Goal: Information Seeking & Learning: Learn about a topic

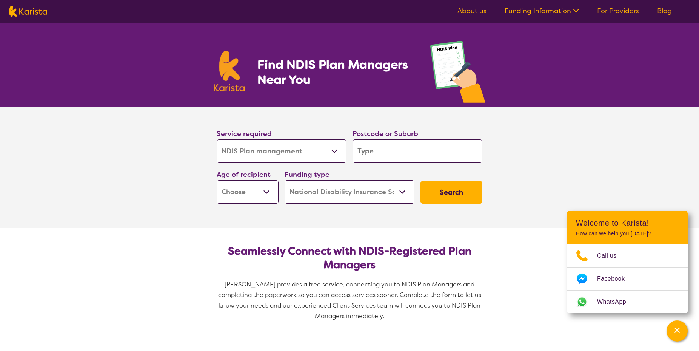
select select "NDIS Plan management"
select select "NDIS"
select select "NDIS Plan management"
select select "NDIS"
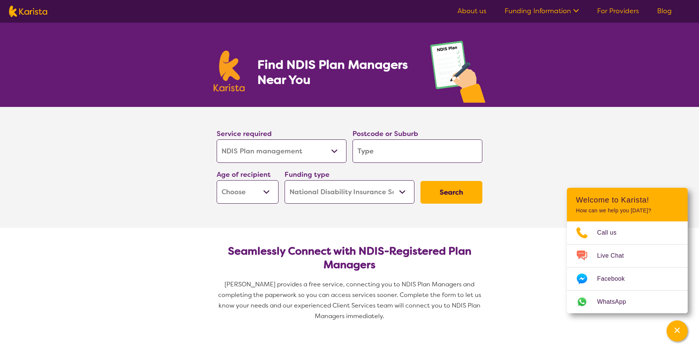
click at [379, 151] on input "search" at bounding box center [417, 150] width 130 height 23
type input "B"
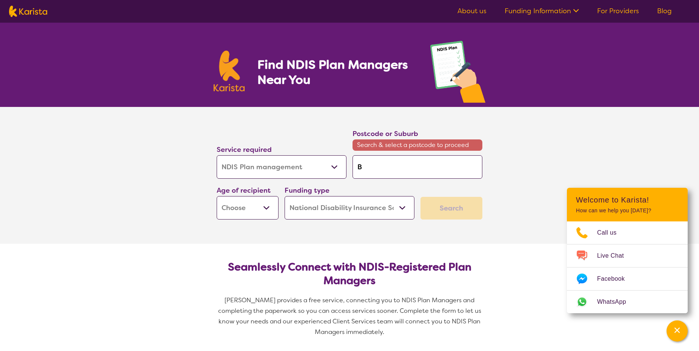
type input "Bl"
type input "Bla"
type input "Blac"
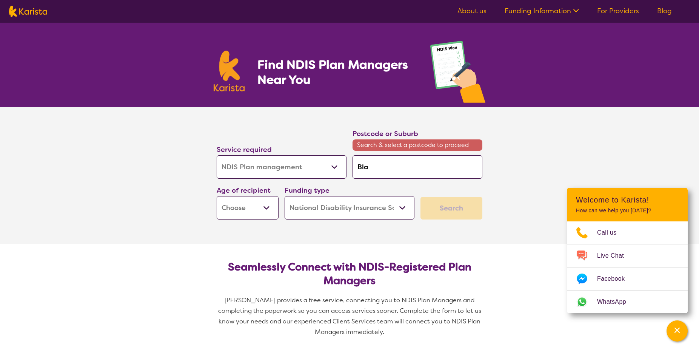
type input "Blac"
type input "Black"
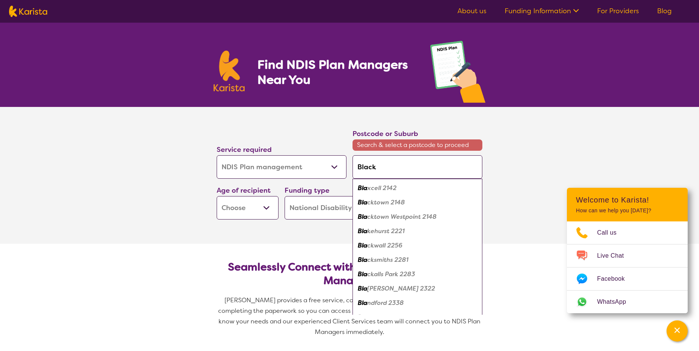
type input "Blackt"
type input "Blackto"
type input "Blacktow"
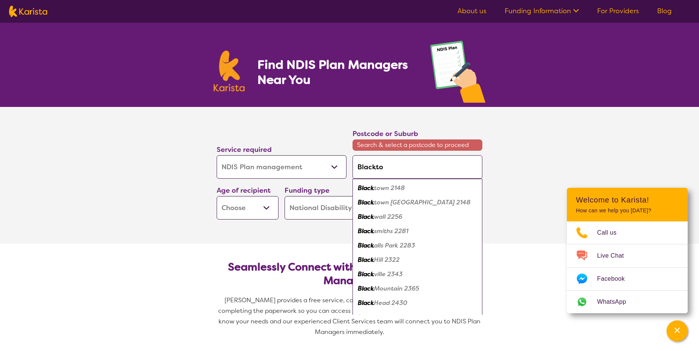
type input "Blacktow"
type input "[GEOGRAPHIC_DATA]"
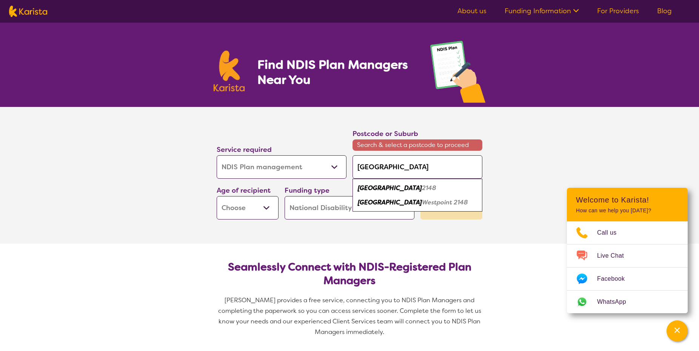
click at [446, 192] on div "Blacktown 2148" at bounding box center [417, 188] width 122 height 14
type input "2148"
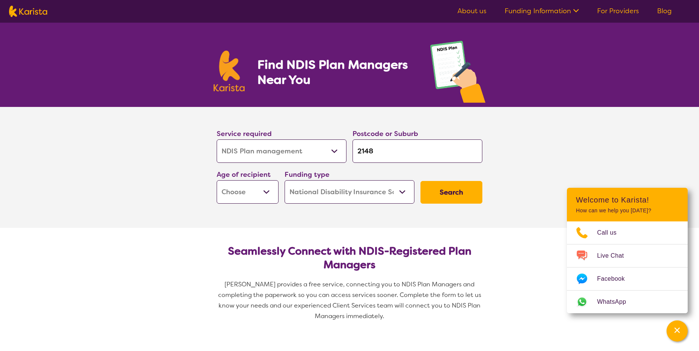
select select "EC"
click option "Early Childhood - 0 to 9" at bounding box center [0, 0] width 0 height 0
select select "EC"
click at [285, 180] on select "Home Care Package (HCP) National Disability Insurance Scheme (NDIS) I don't know" at bounding box center [350, 191] width 130 height 23
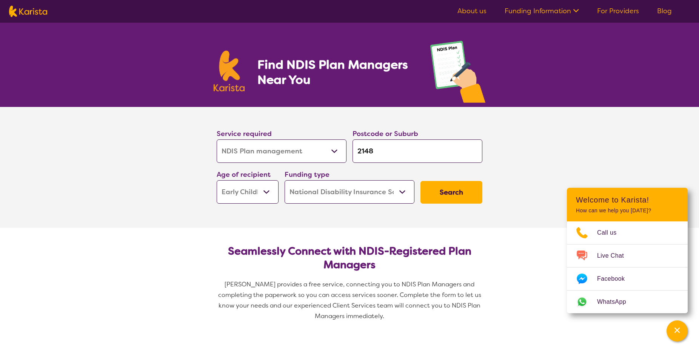
click option "National Disability Insurance Scheme (NDIS)" at bounding box center [0, 0] width 0 height 0
click at [448, 187] on button "Search" at bounding box center [451, 192] width 62 height 23
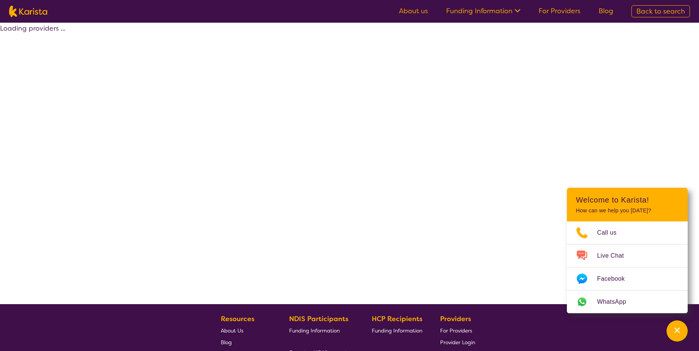
select select "by_score"
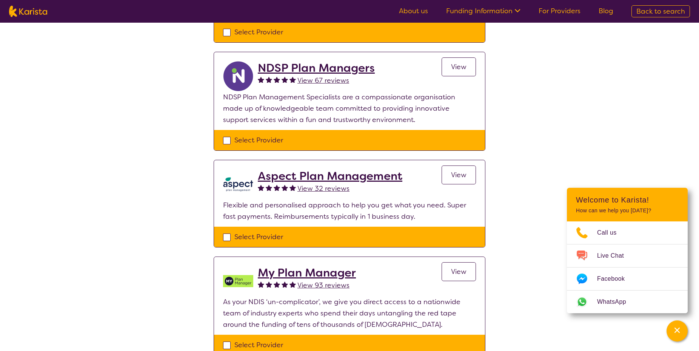
scroll to position [38, 0]
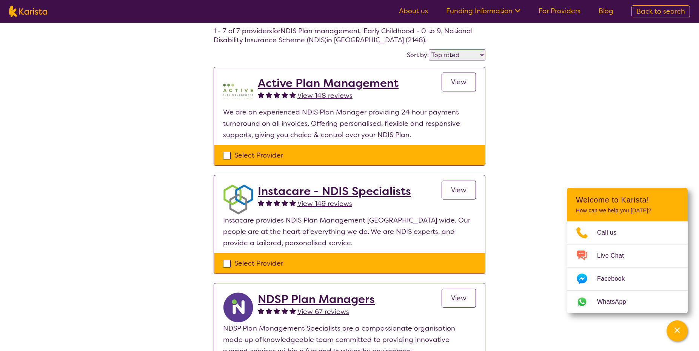
click at [315, 97] on span "View 148 reviews" at bounding box center [324, 95] width 55 height 9
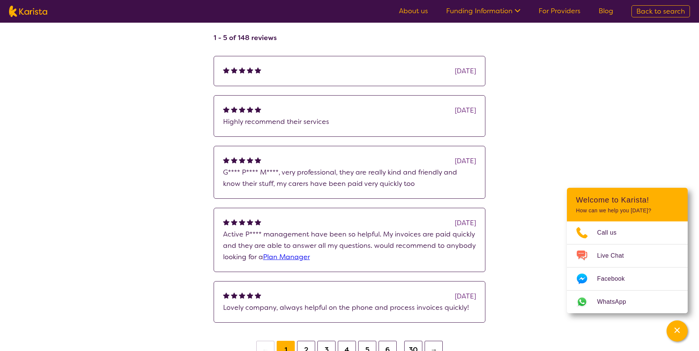
scroll to position [154, 0]
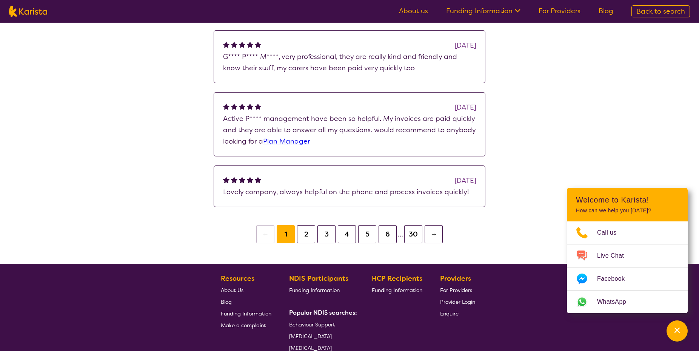
select select "by_score"
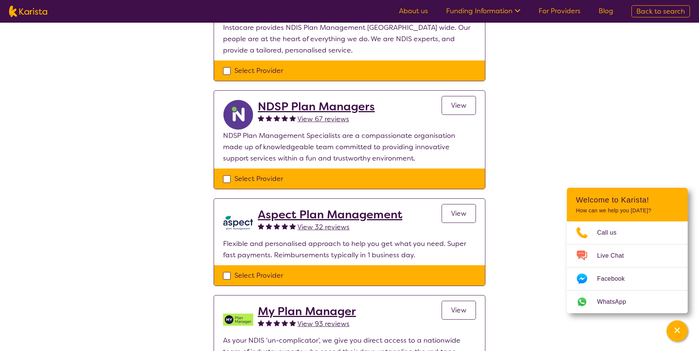
scroll to position [38, 0]
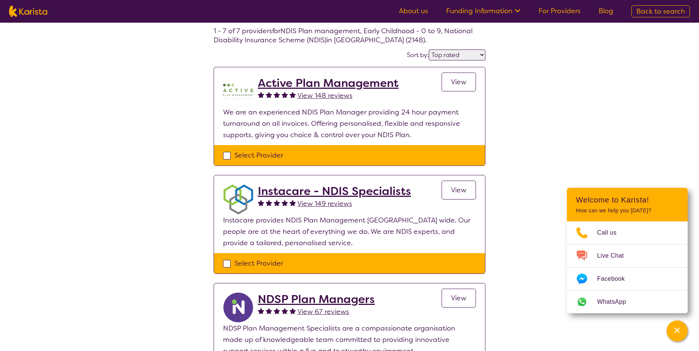
click at [460, 80] on span "View" at bounding box center [458, 81] width 15 height 9
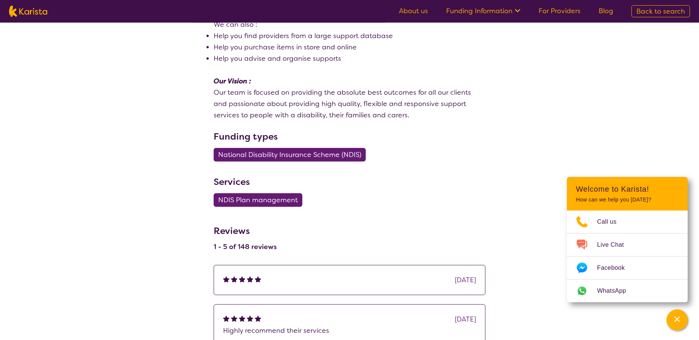
scroll to position [423, 0]
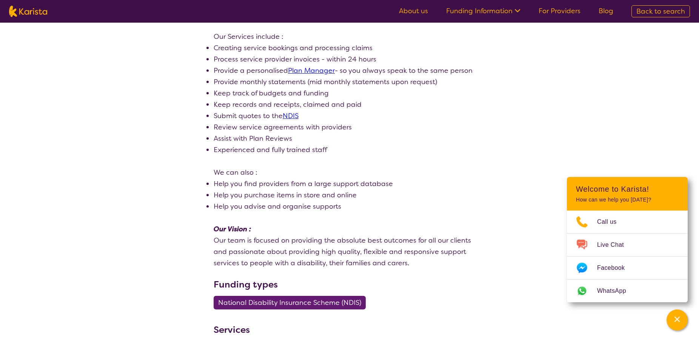
drag, startPoint x: 303, startPoint y: 208, endPoint x: 322, endPoint y: 178, distance: 35.3
click at [326, 200] on ul "Help you find providers from a large support database Help you purchase items i…" at bounding box center [350, 195] width 272 height 34
